Goal: Transaction & Acquisition: Obtain resource

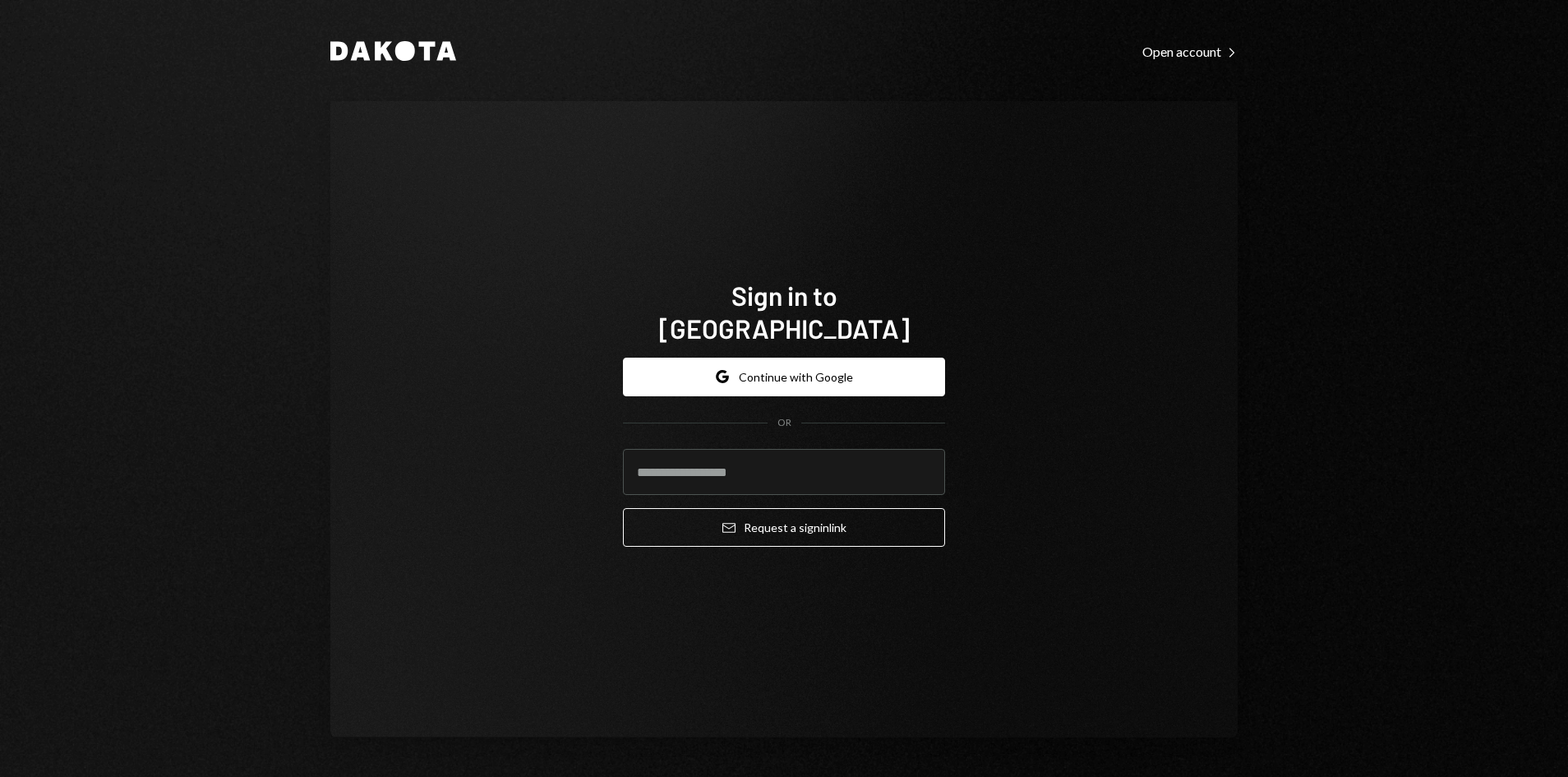
click at [759, 449] on input "email" at bounding box center [783, 471] width 322 height 46
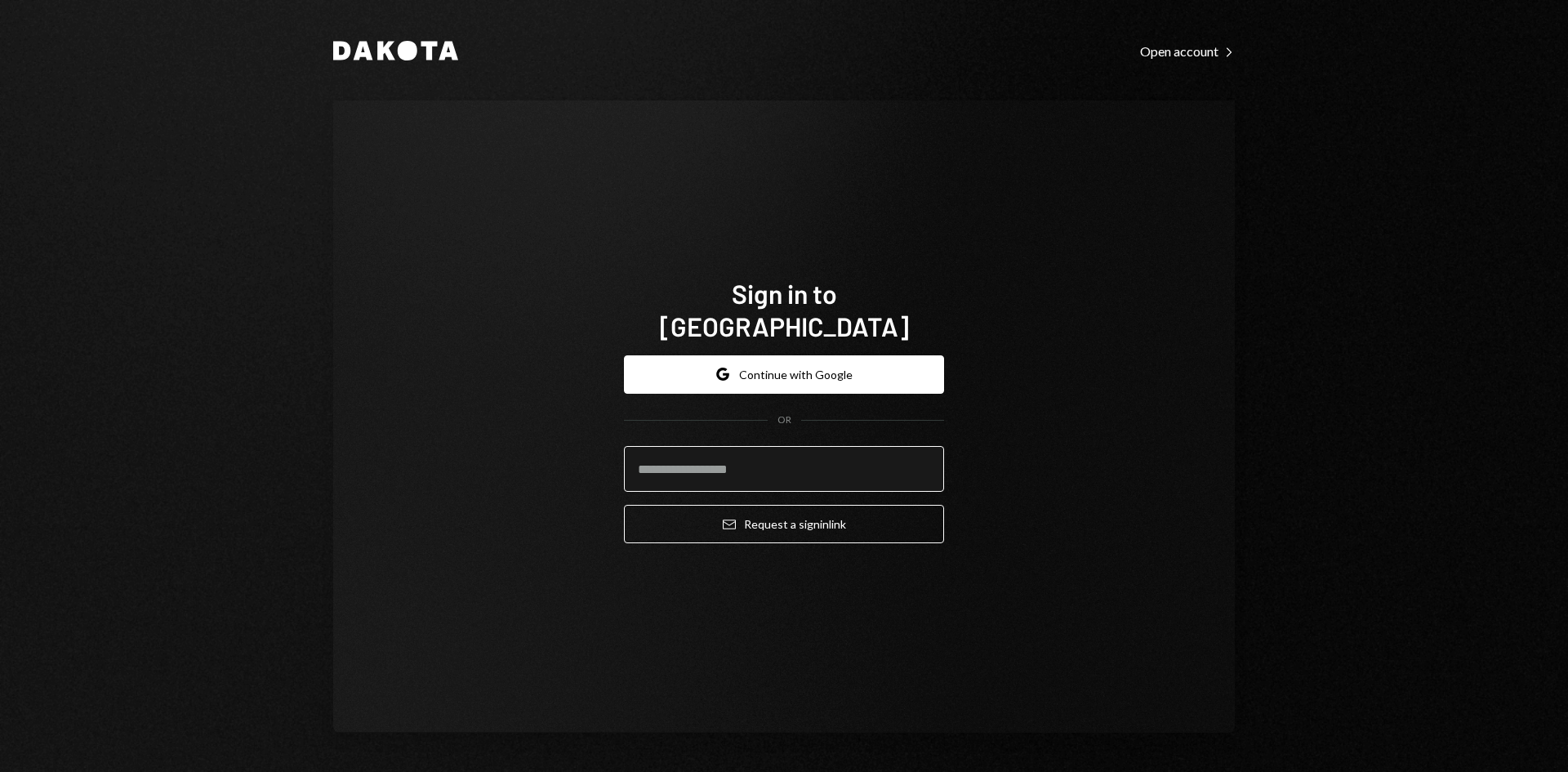
click at [761, 466] on input "email" at bounding box center [784, 468] width 320 height 45
paste input "**********"
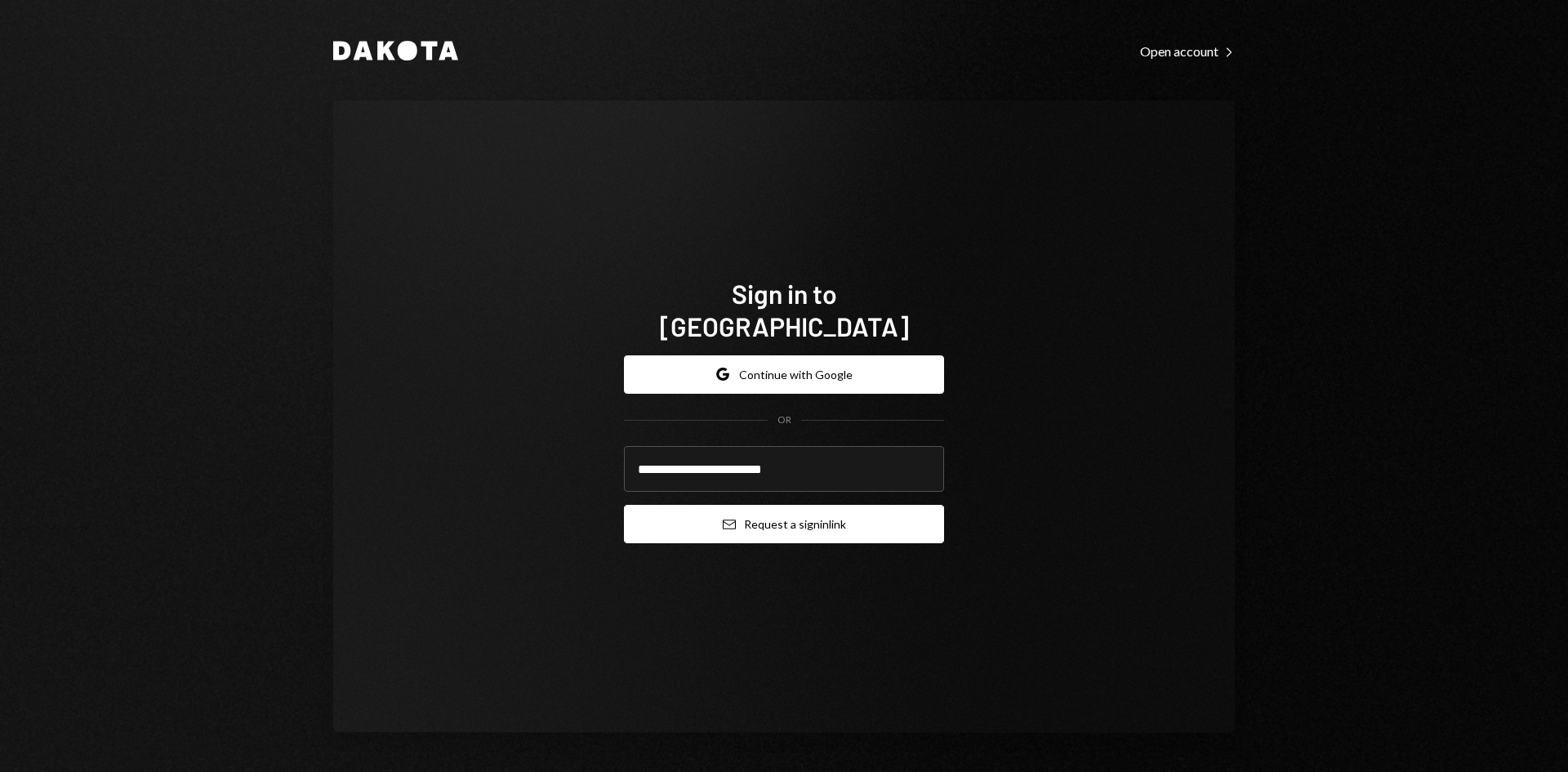
type input "**********"
click at [762, 509] on button "Email Request a sign in link" at bounding box center [784, 524] width 320 height 38
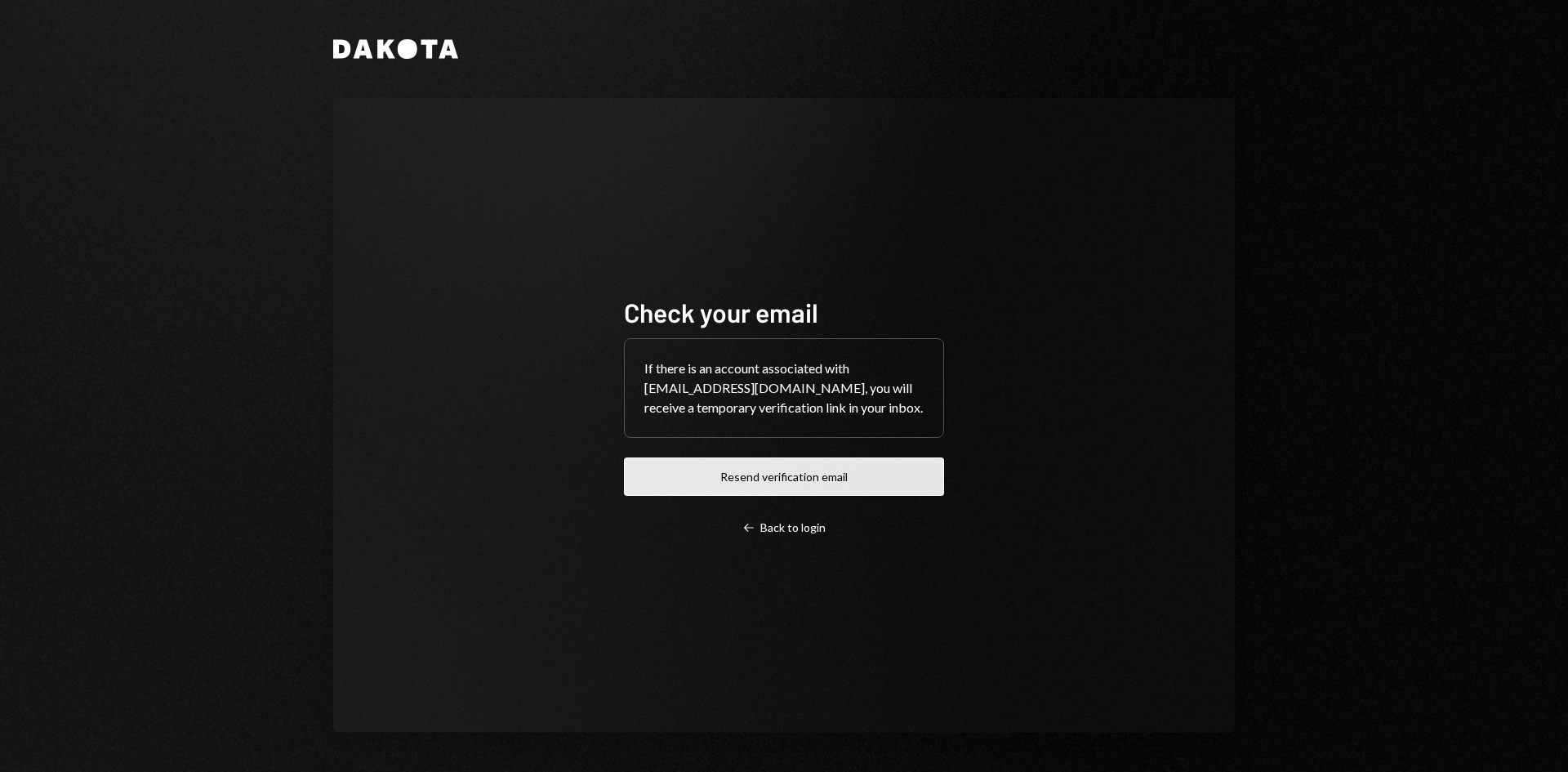
click at [768, 480] on button "Resend verification email" at bounding box center [784, 476] width 320 height 38
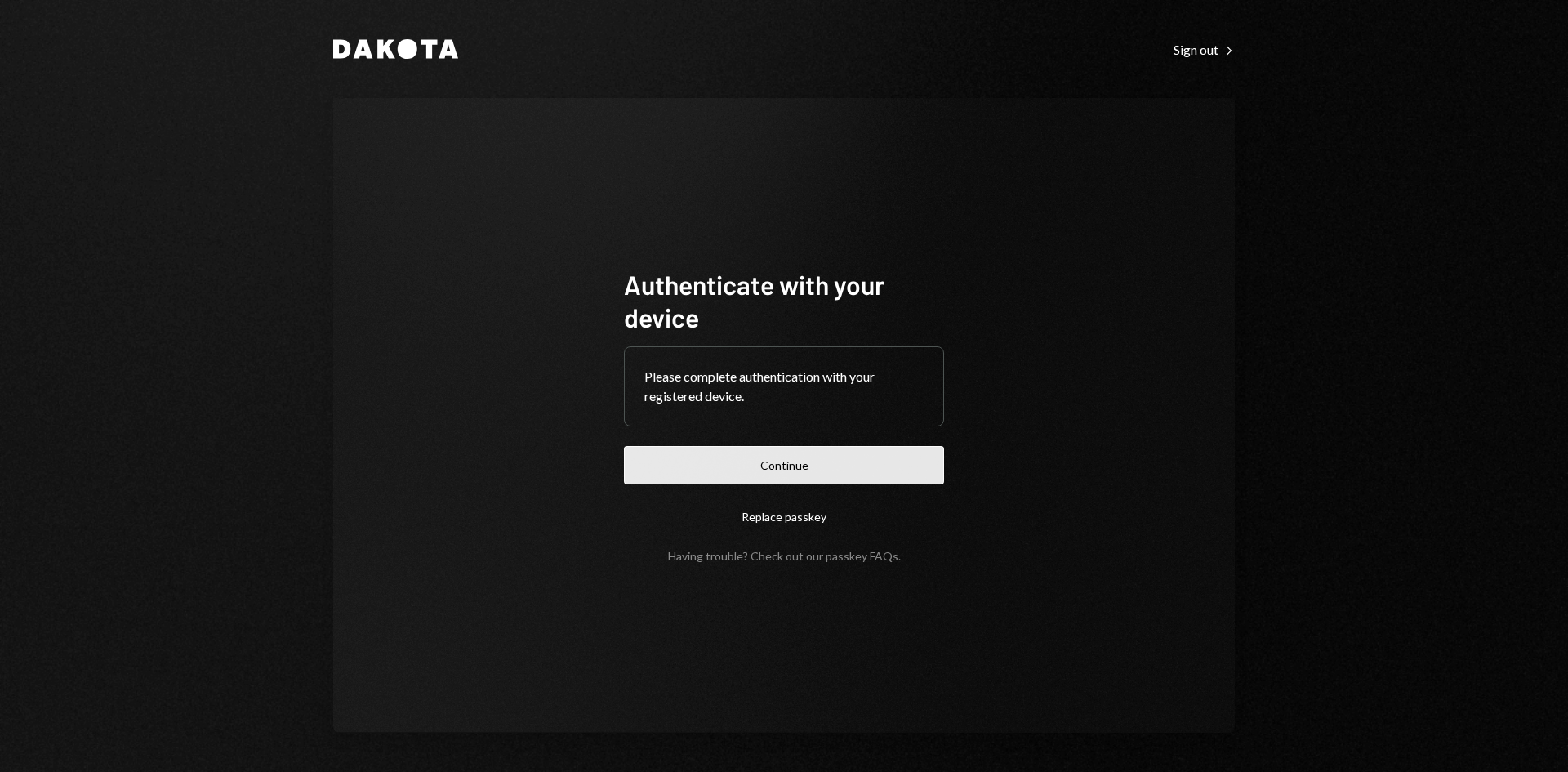
click at [817, 462] on button "Continue" at bounding box center [784, 465] width 320 height 38
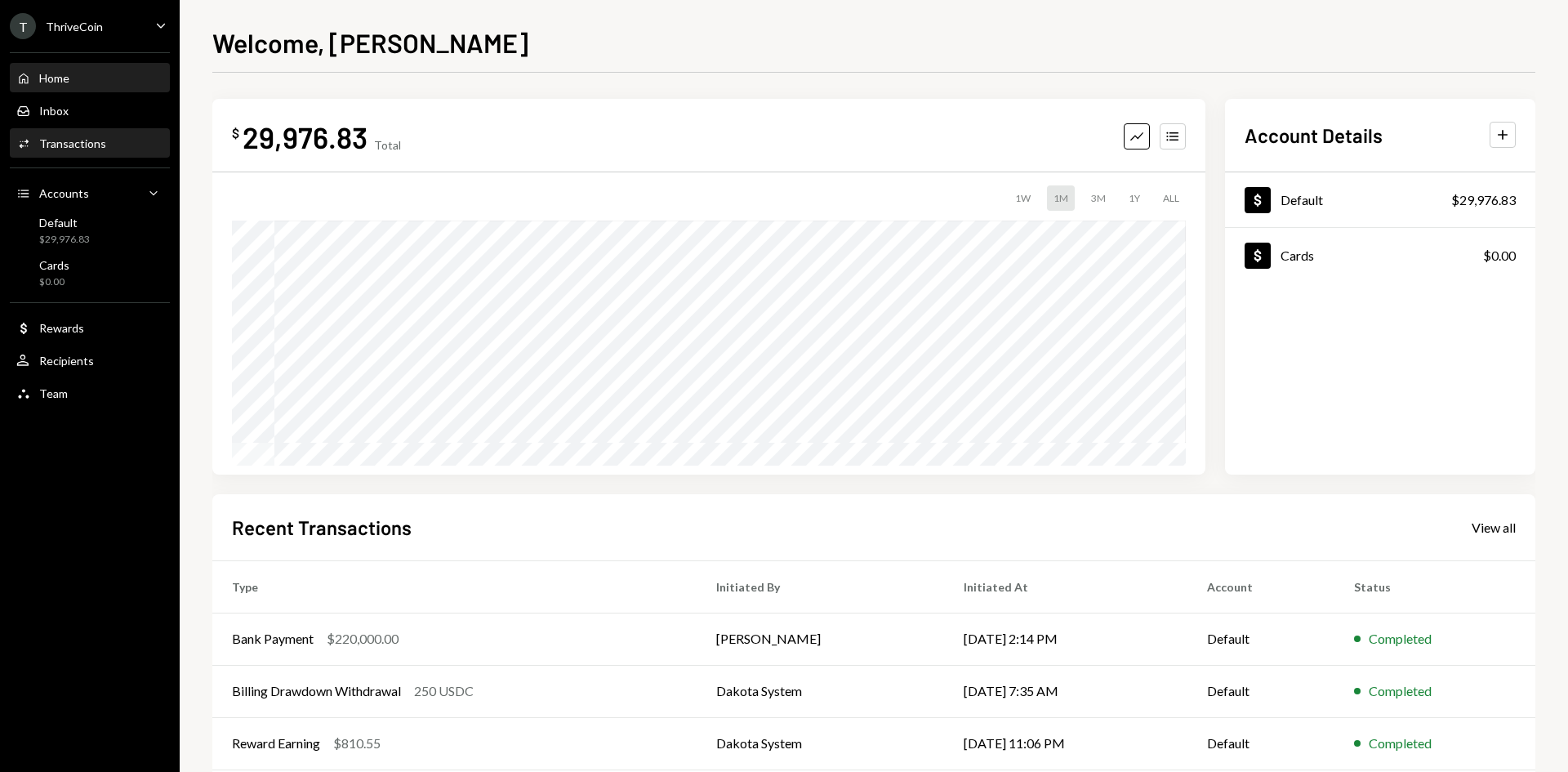
click at [110, 139] on div "Activities Transactions" at bounding box center [89, 143] width 147 height 15
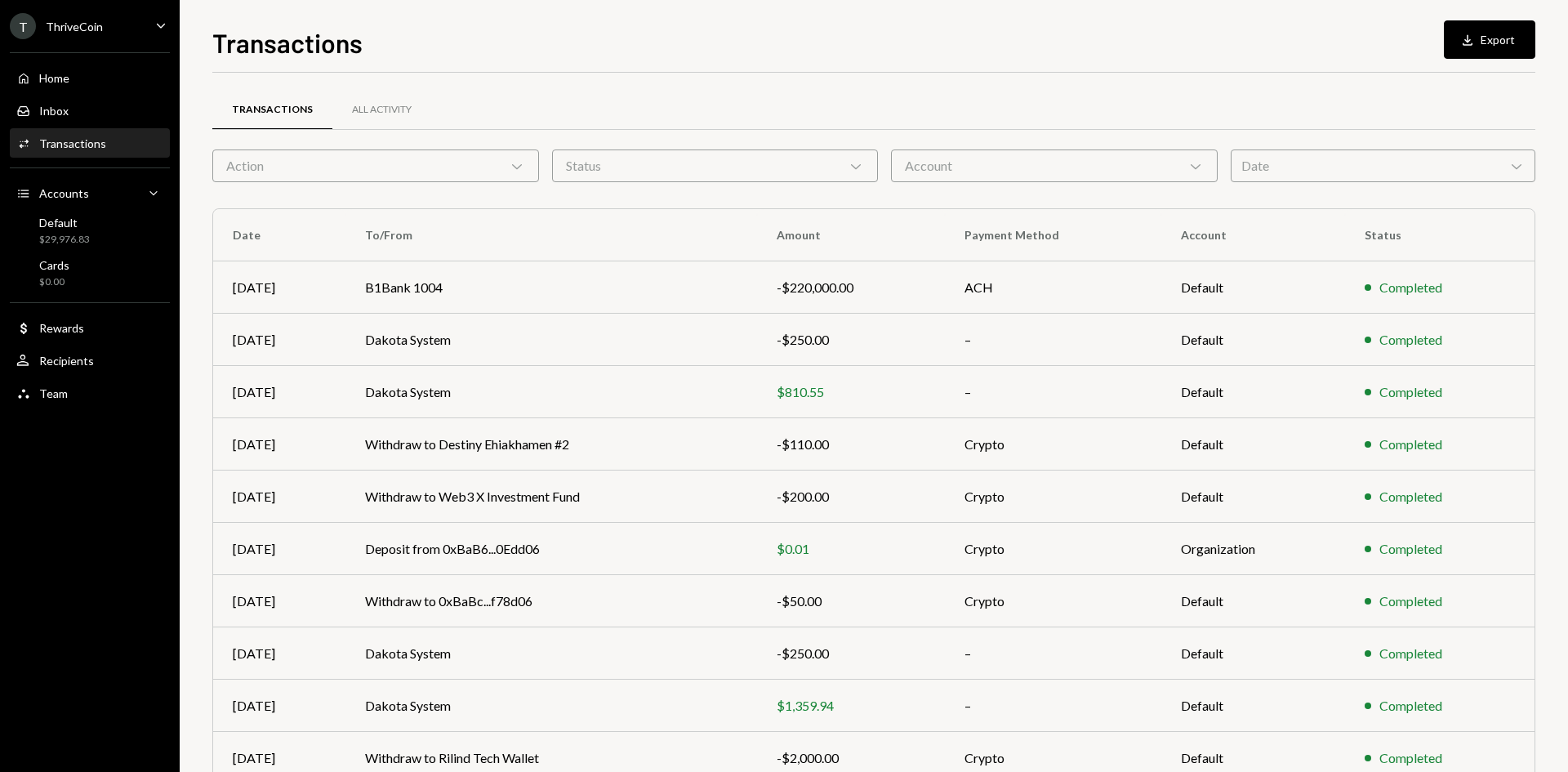
click at [42, 36] on div "T ThriveCoin" at bounding box center [56, 26] width 93 height 26
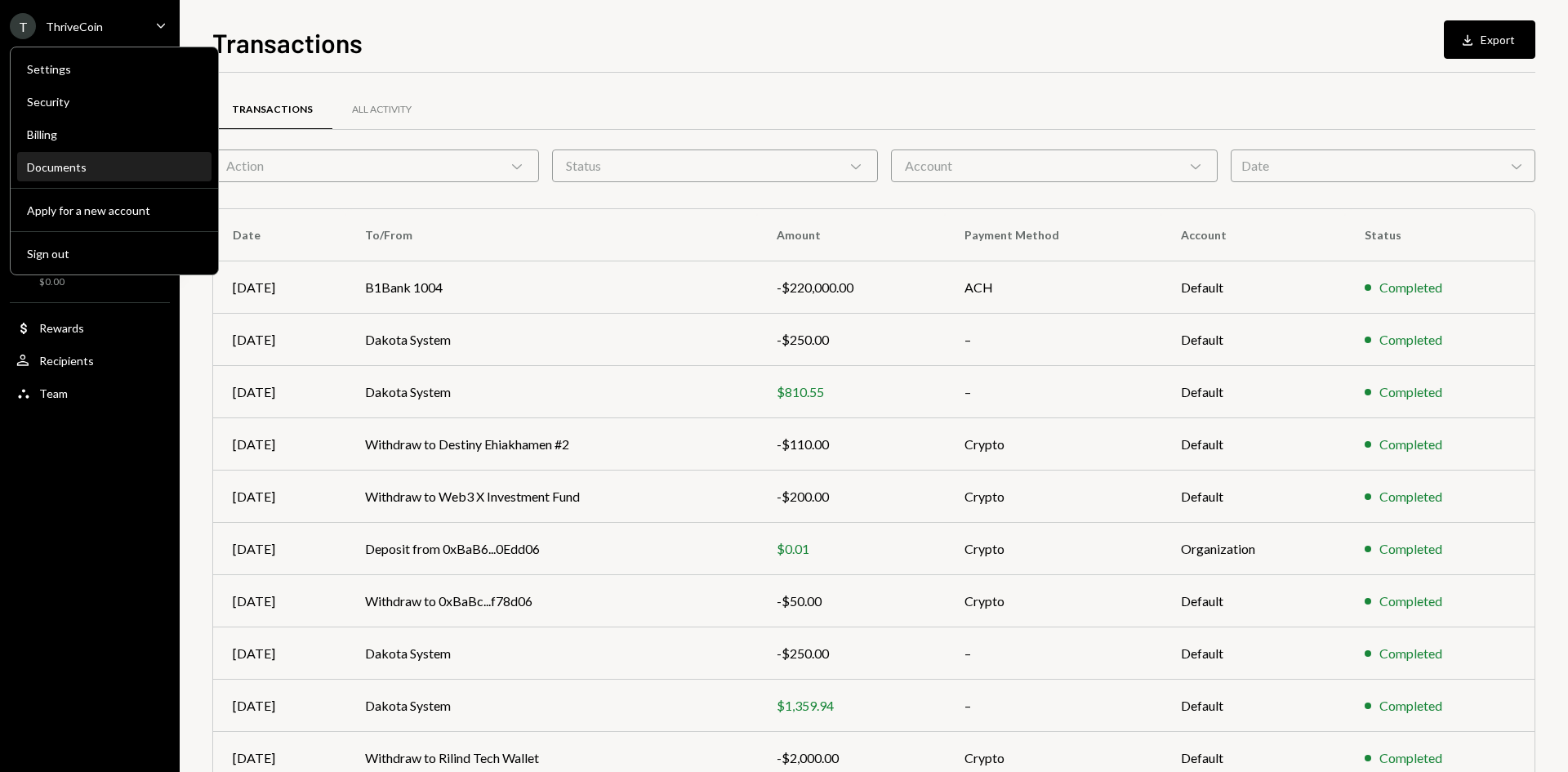
click at [69, 169] on div "Documents" at bounding box center [114, 167] width 175 height 14
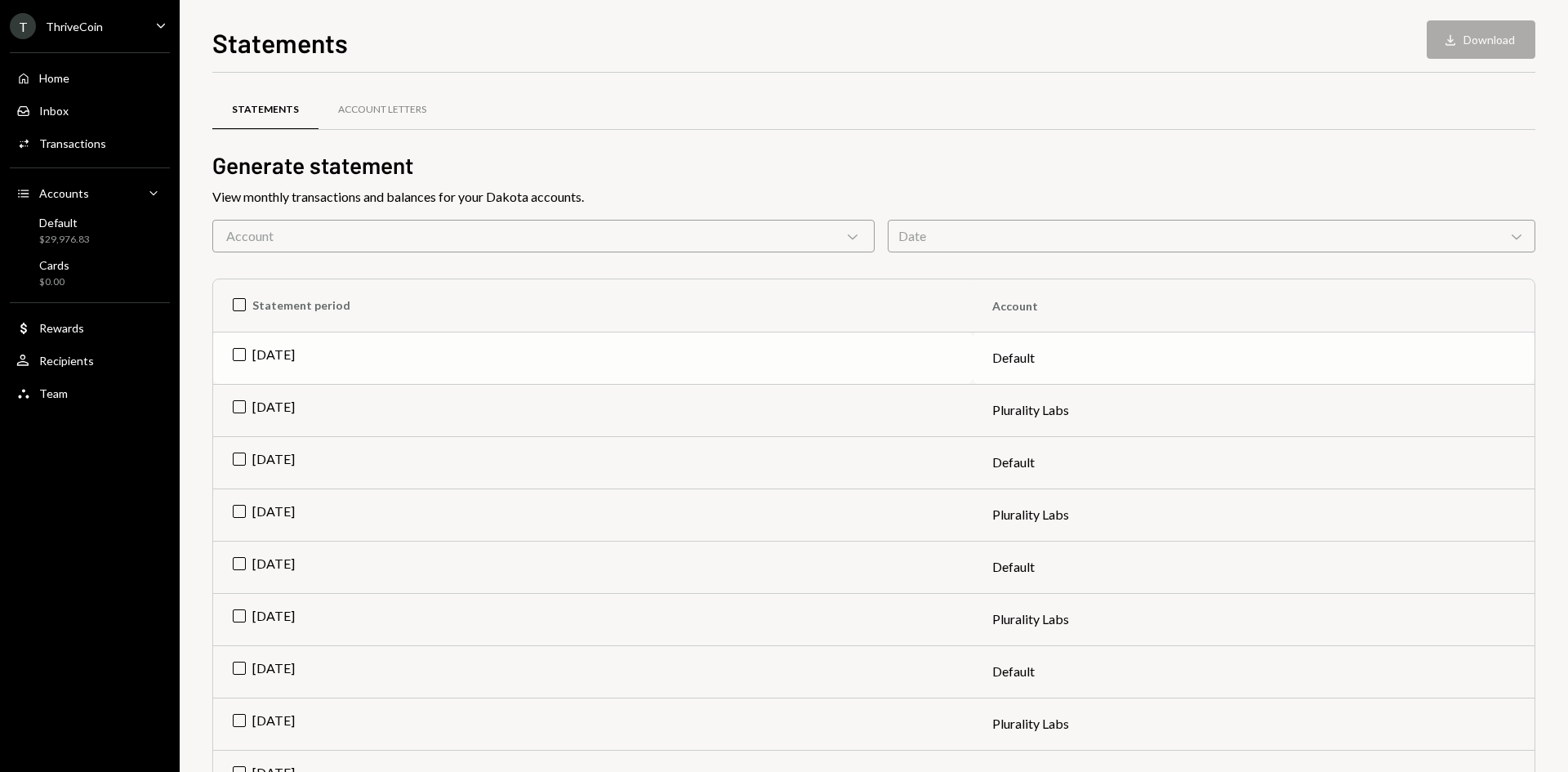
drag, startPoint x: 239, startPoint y: 409, endPoint x: 253, endPoint y: 349, distance: 61.6
click at [239, 408] on td "[DATE]" at bounding box center [592, 410] width 760 height 53
click at [240, 356] on td "[DATE]" at bounding box center [592, 357] width 760 height 53
click at [1483, 32] on button "Download Download (2)" at bounding box center [1473, 39] width 124 height 38
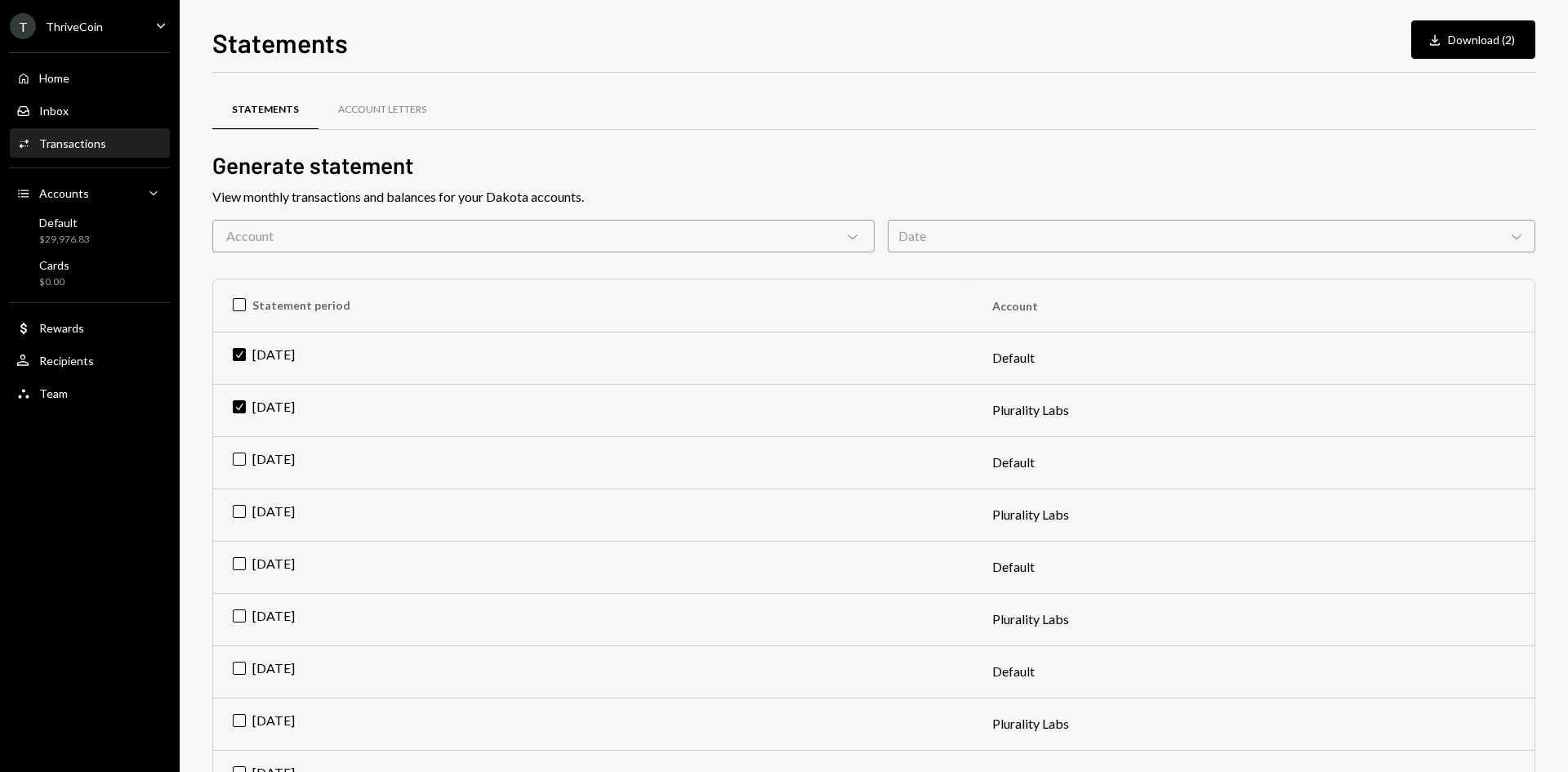
click at [93, 149] on div "Transactions" at bounding box center [72, 143] width 67 height 14
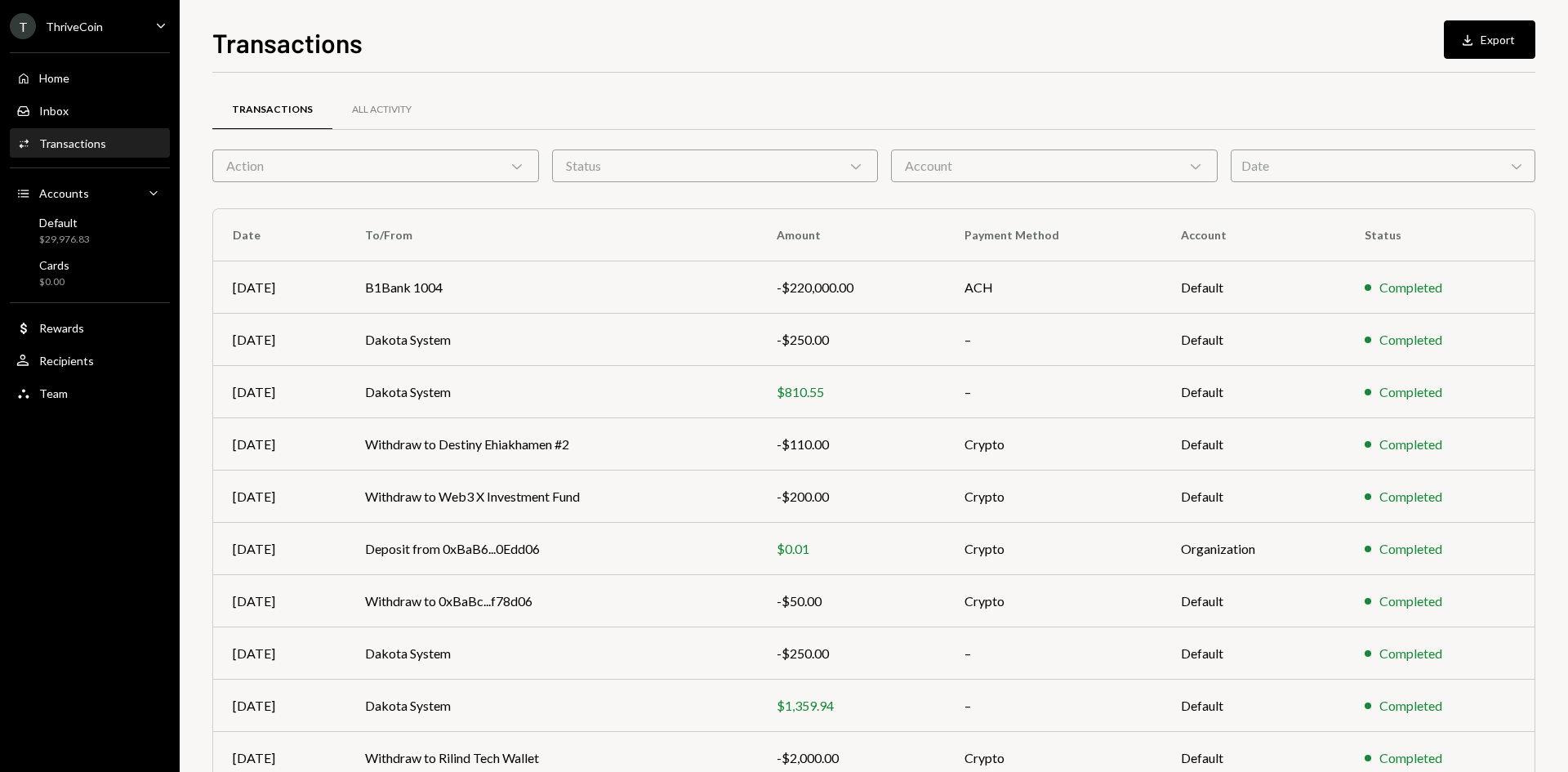
click at [1285, 161] on div "Date Chevron Down" at bounding box center [1383, 166] width 305 height 33
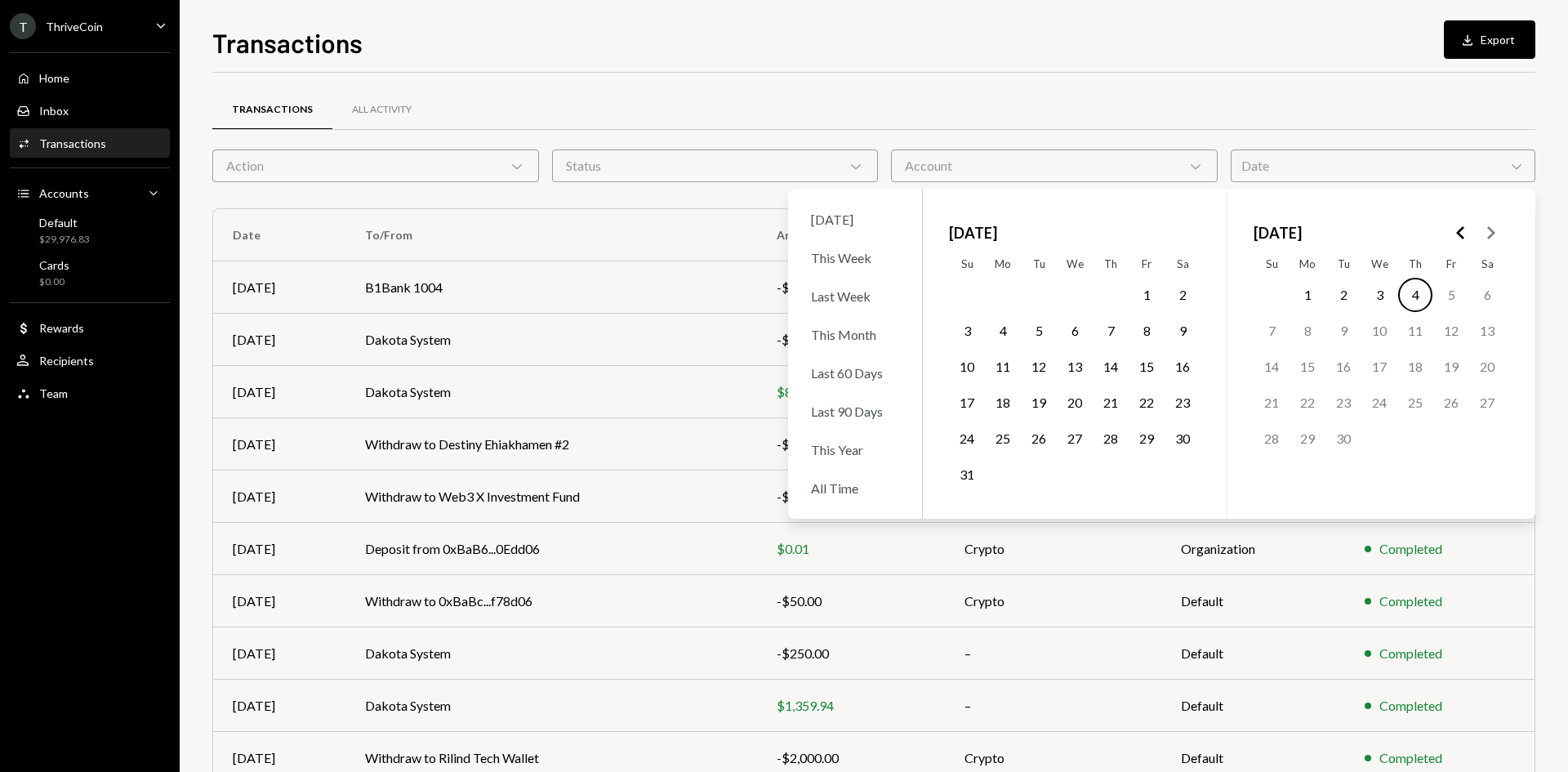
click at [1153, 301] on button "1" at bounding box center [1146, 295] width 35 height 35
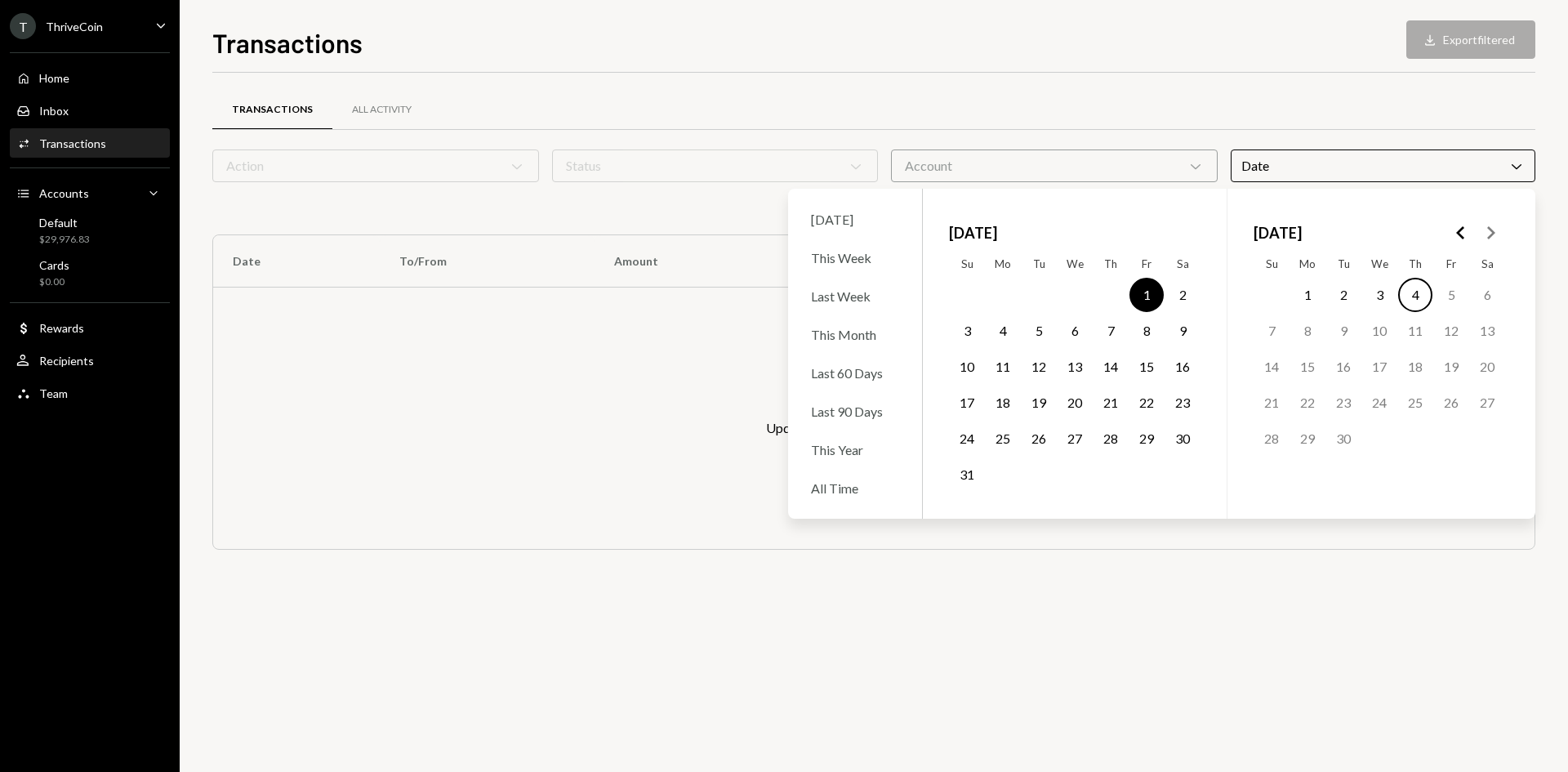
click at [967, 477] on button "31" at bounding box center [966, 475] width 35 height 35
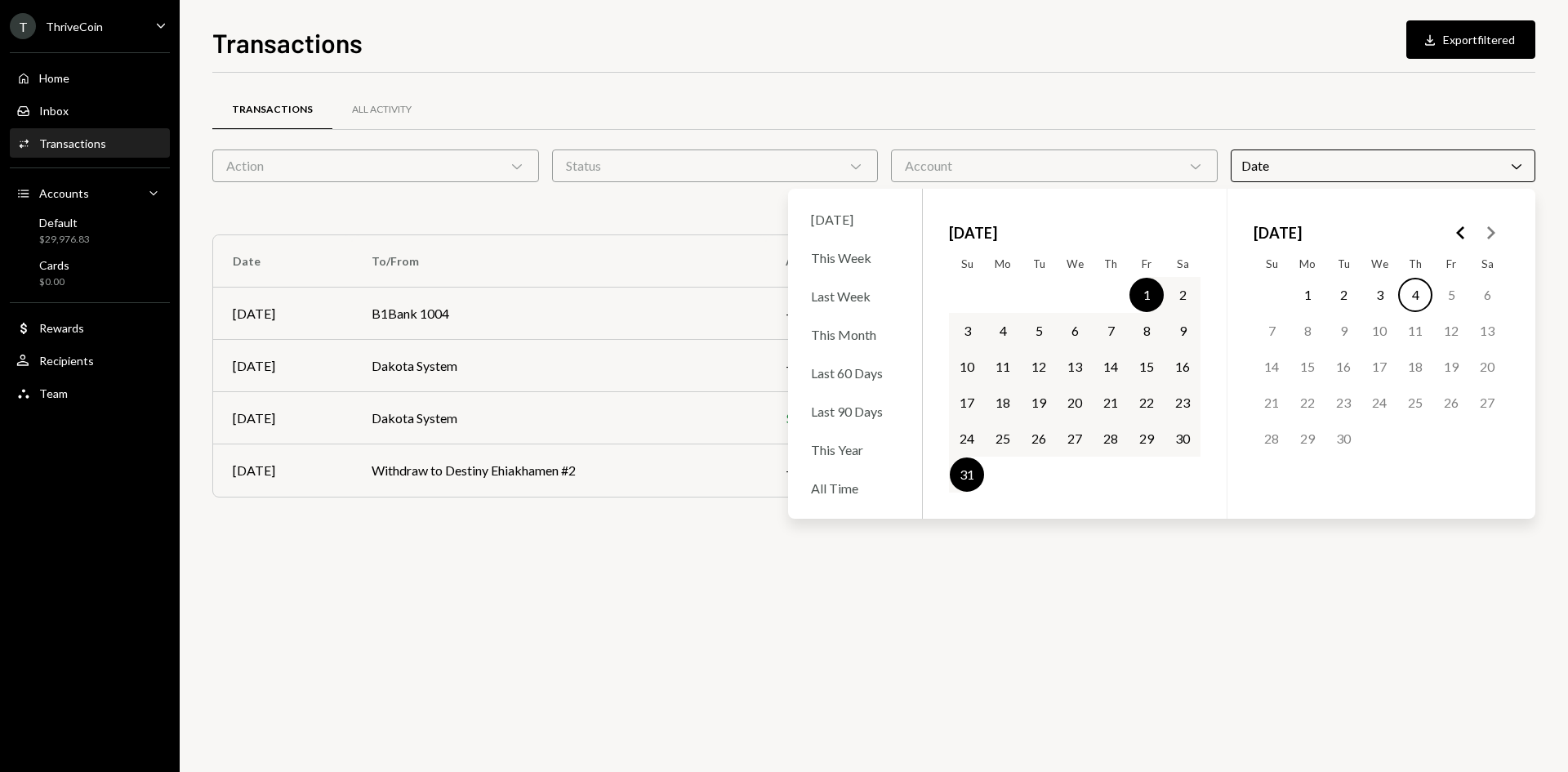
click at [1333, 82] on div "Transactions All Activity Action Chevron Down Status Chevron Down Account Chevr…" at bounding box center [873, 302] width 1323 height 458
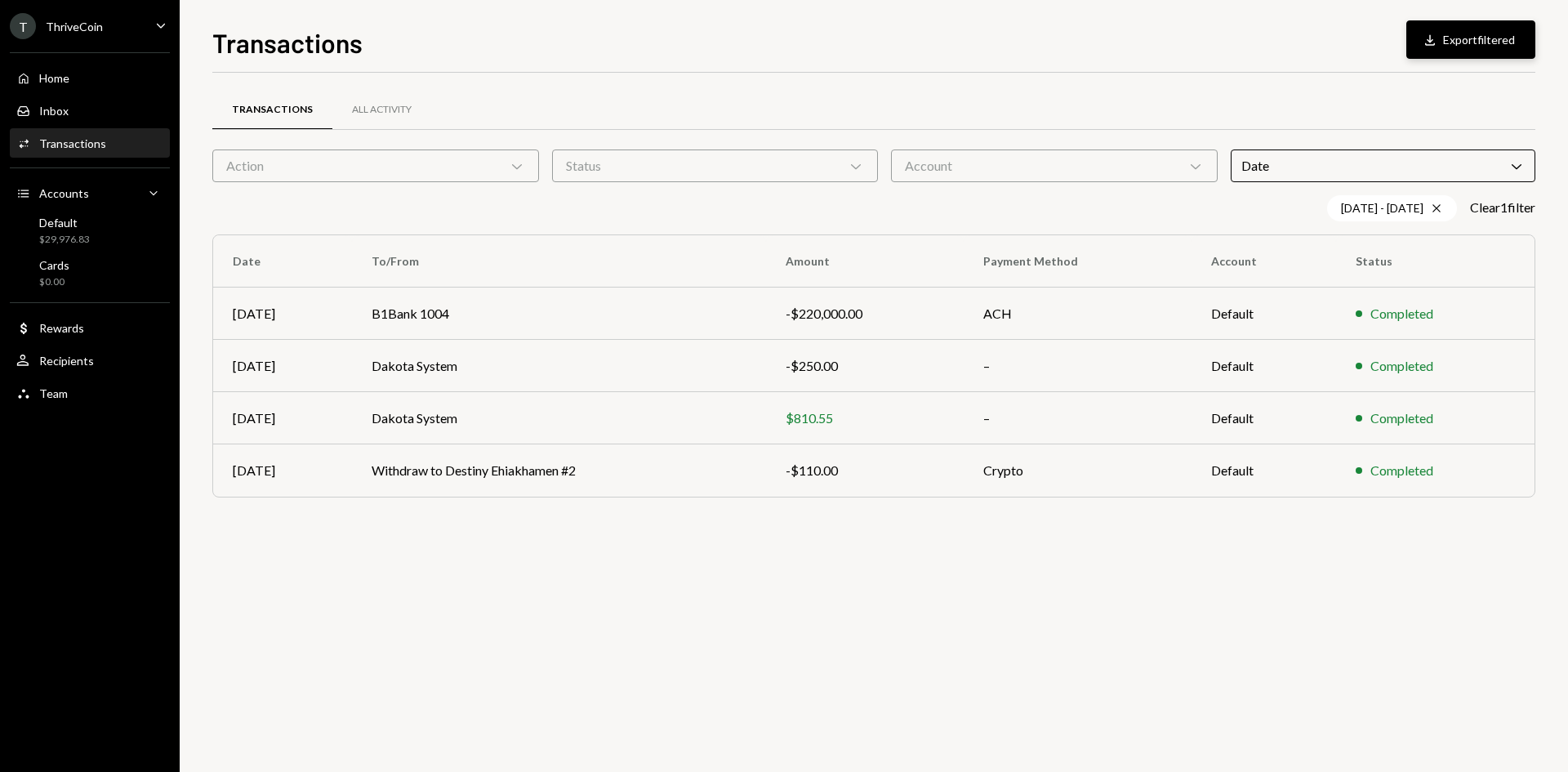
click at [1459, 37] on button "Download Export filtered" at bounding box center [1470, 39] width 129 height 38
